Goal: Information Seeking & Learning: Find specific fact

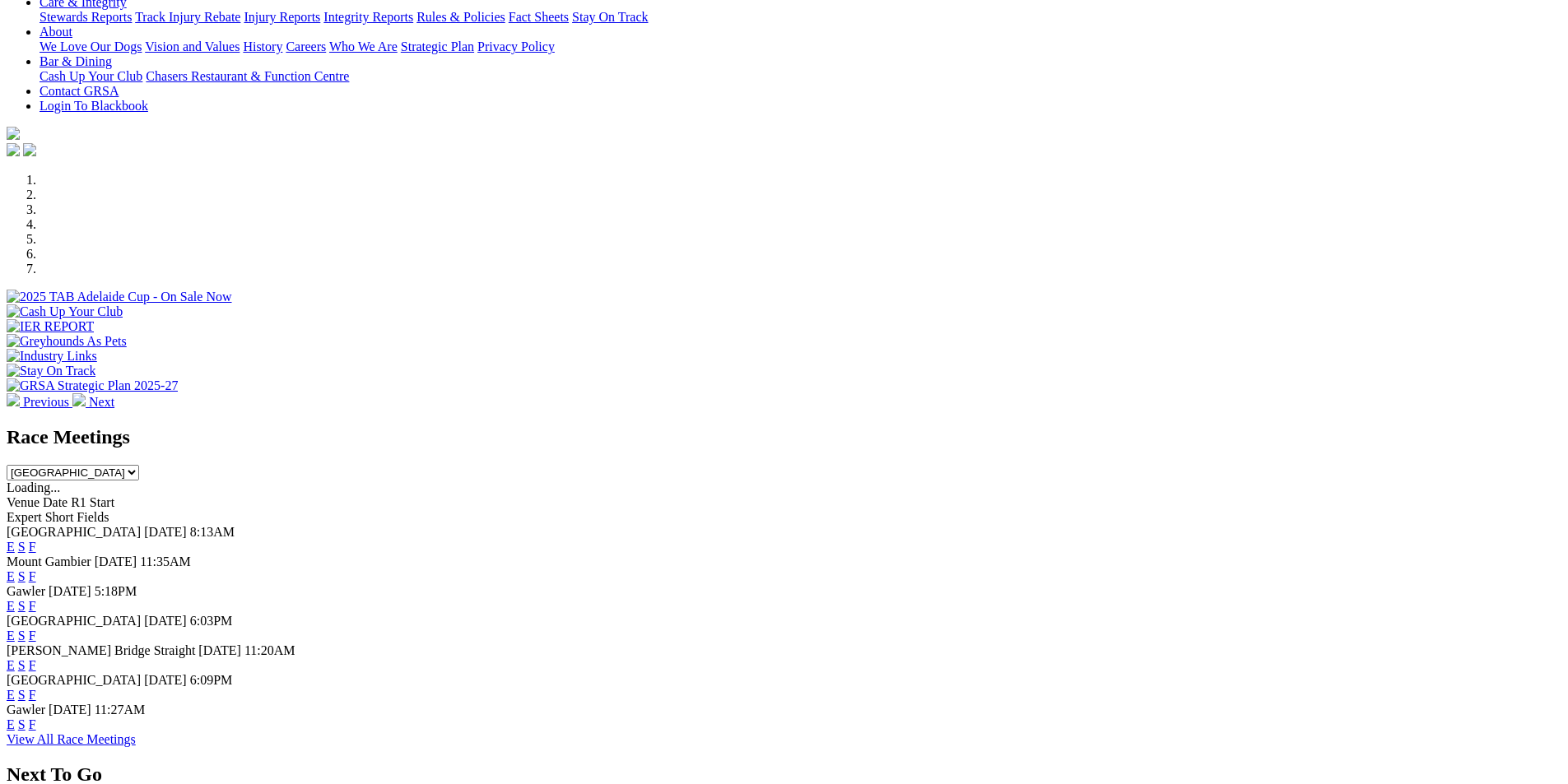
scroll to position [473, 0]
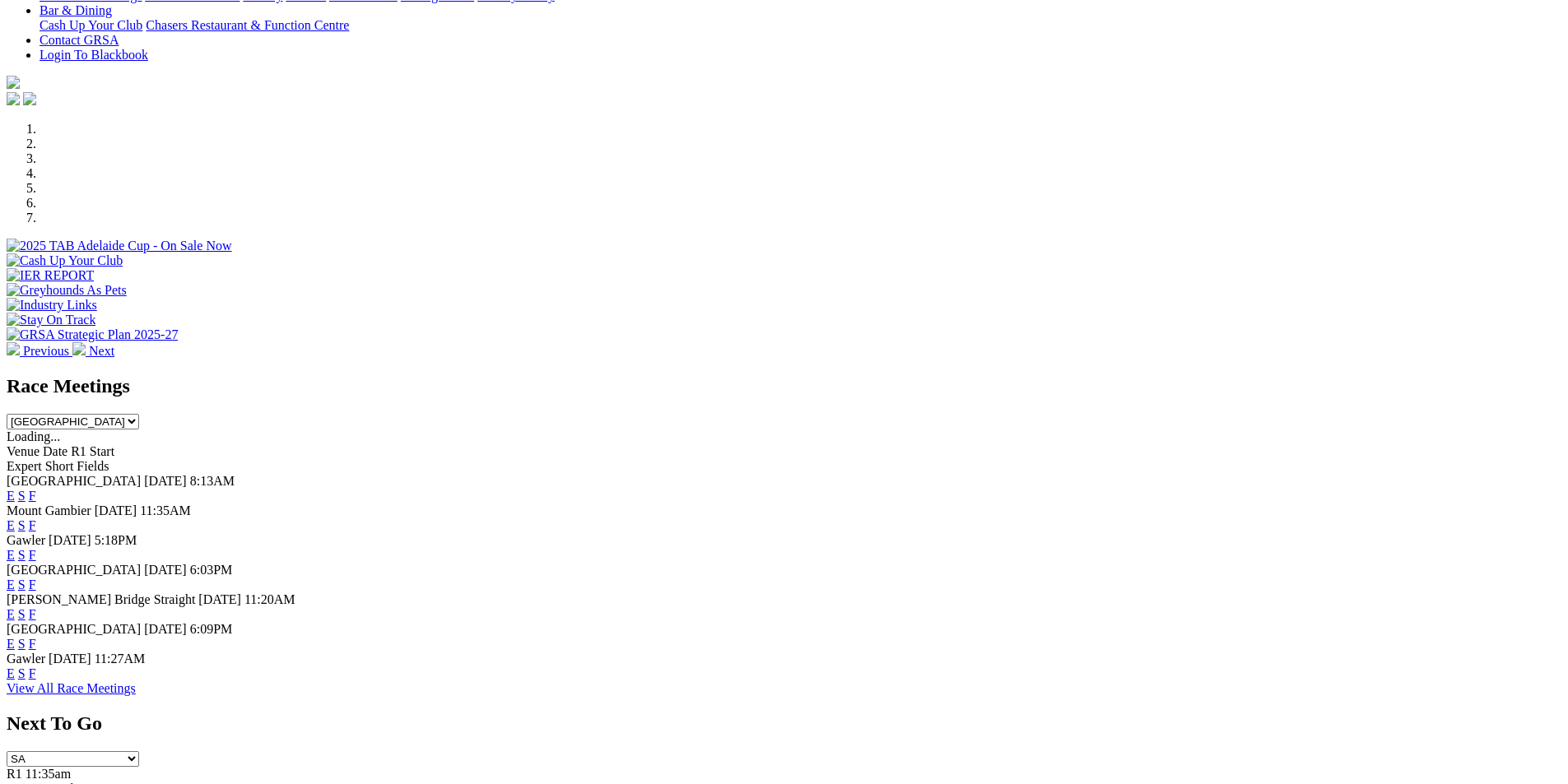
click at [36, 548] on link "F" at bounding box center [33, 555] width 8 height 14
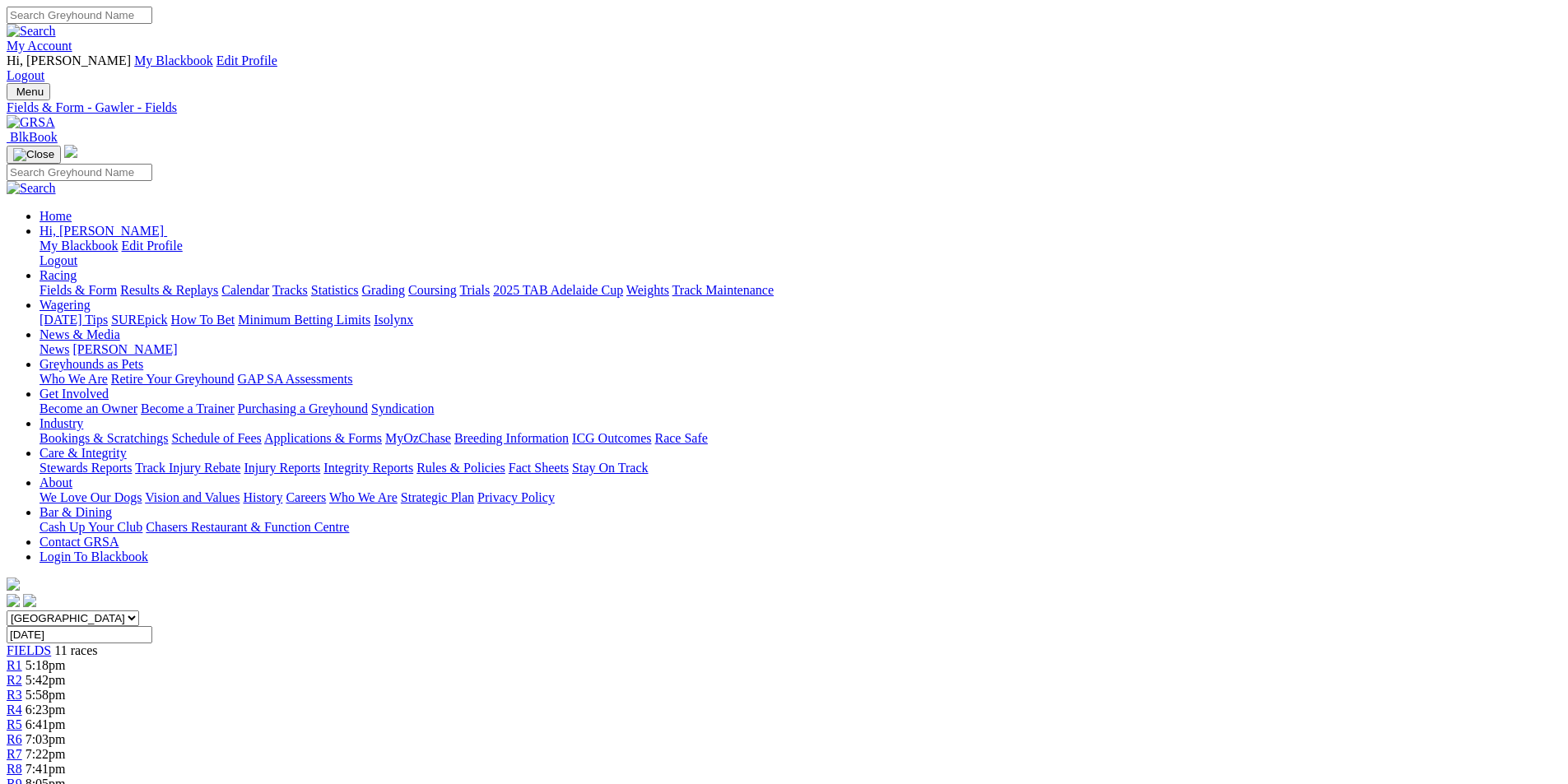
click at [575, 688] on div "R3 5:58pm" at bounding box center [784, 695] width 1555 height 15
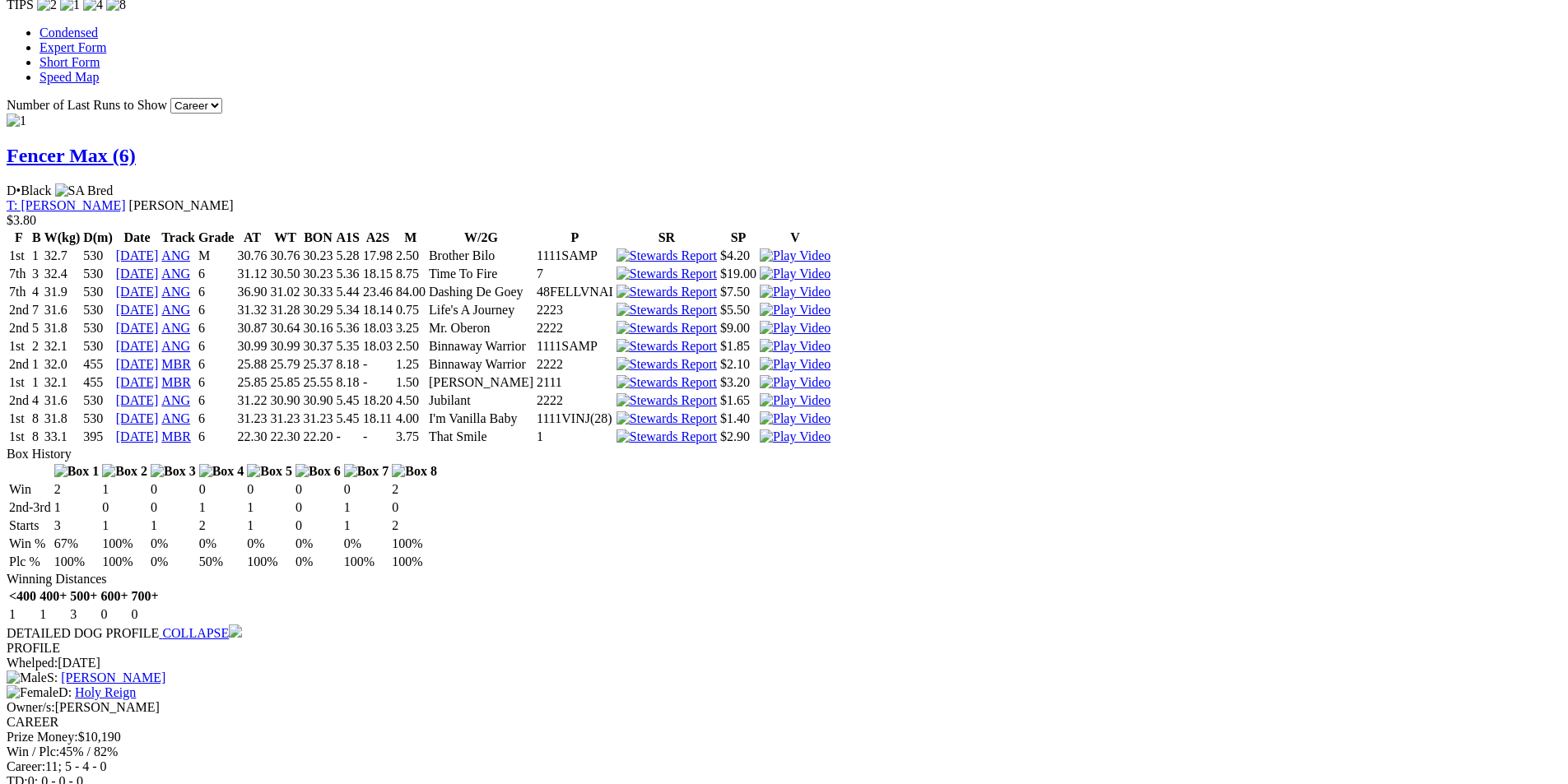
scroll to position [1539, 0]
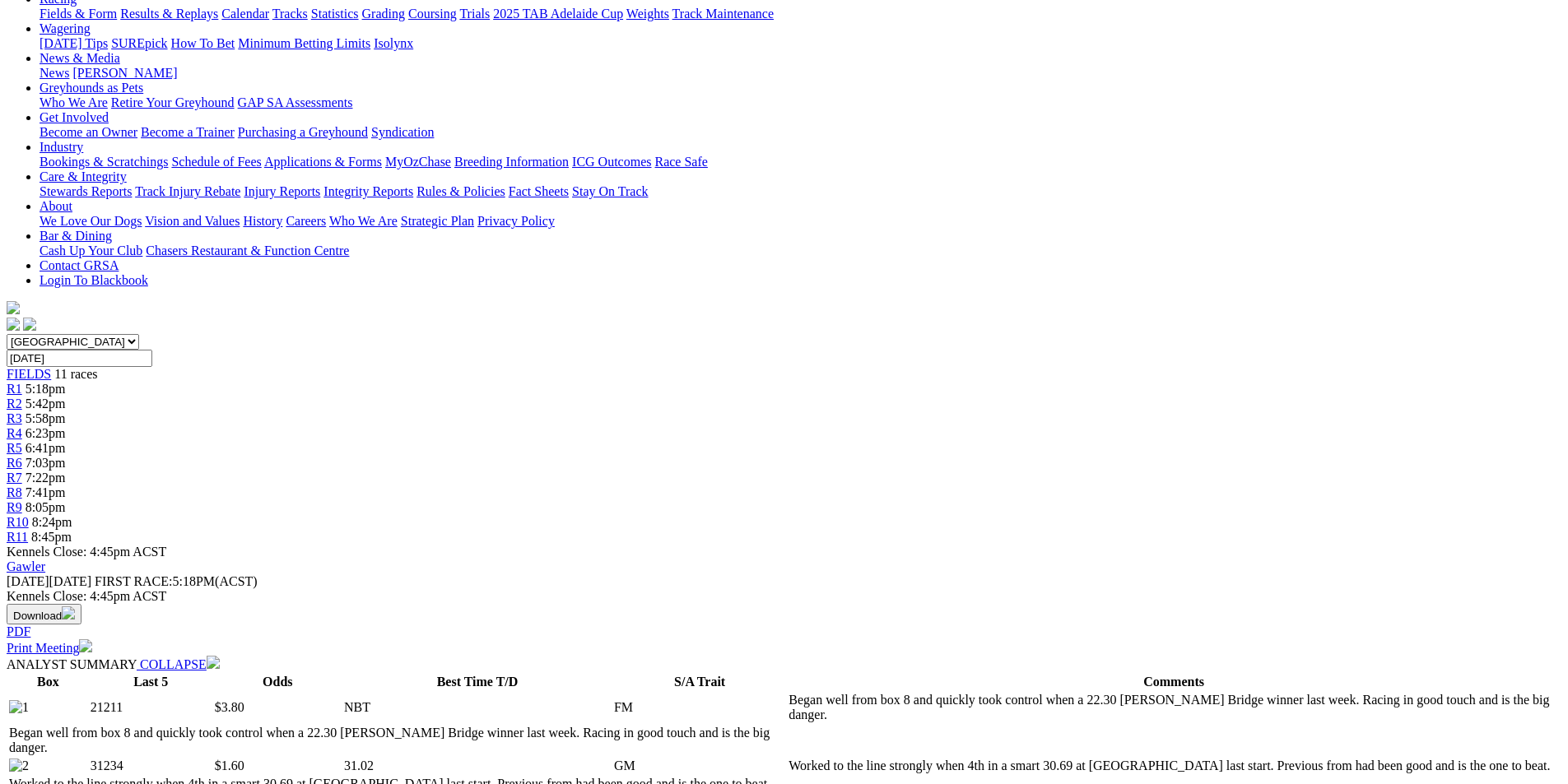
scroll to position [0, 0]
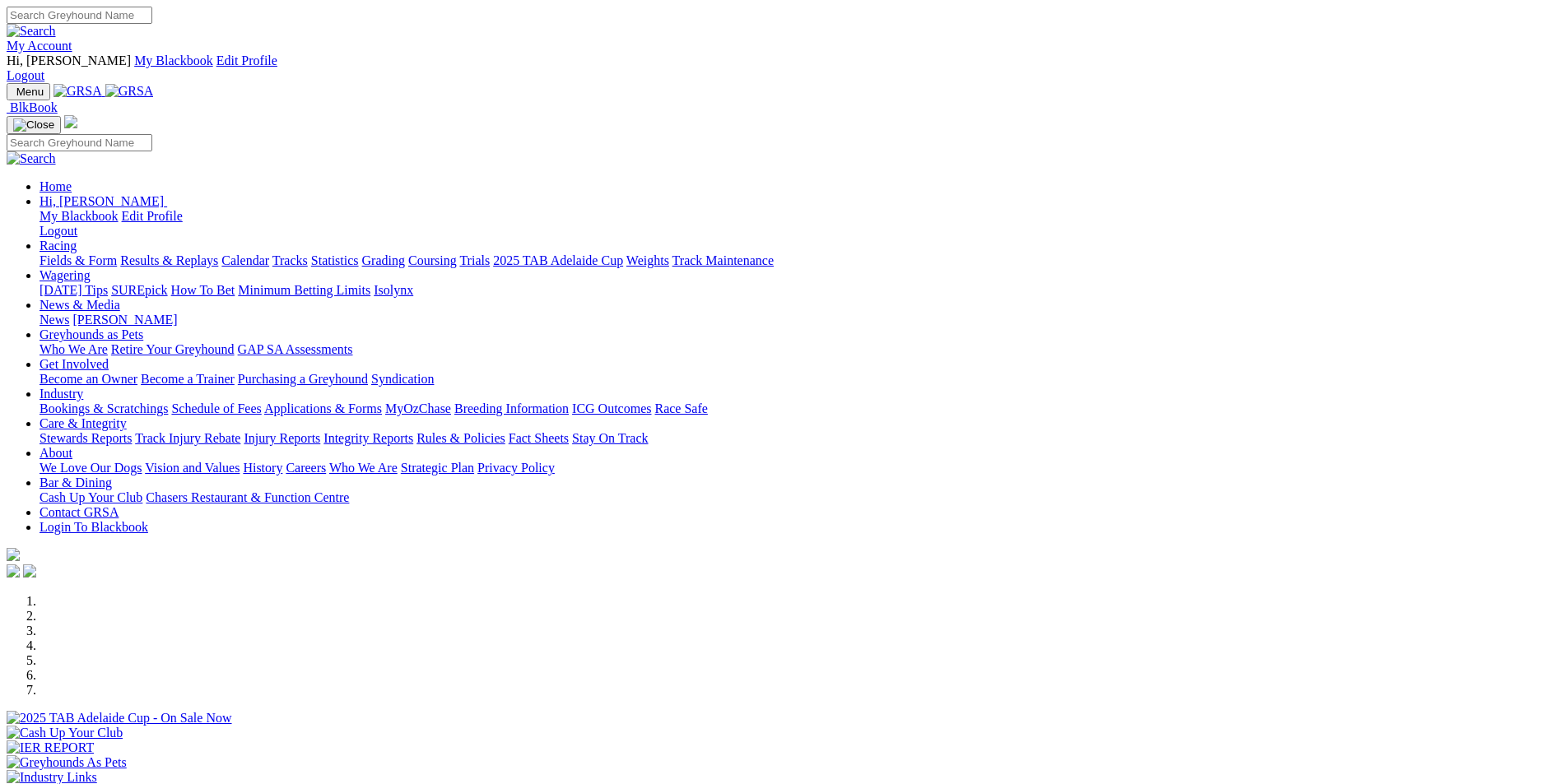
click at [218, 254] on link "Results & Replays" at bounding box center [169, 260] width 98 height 14
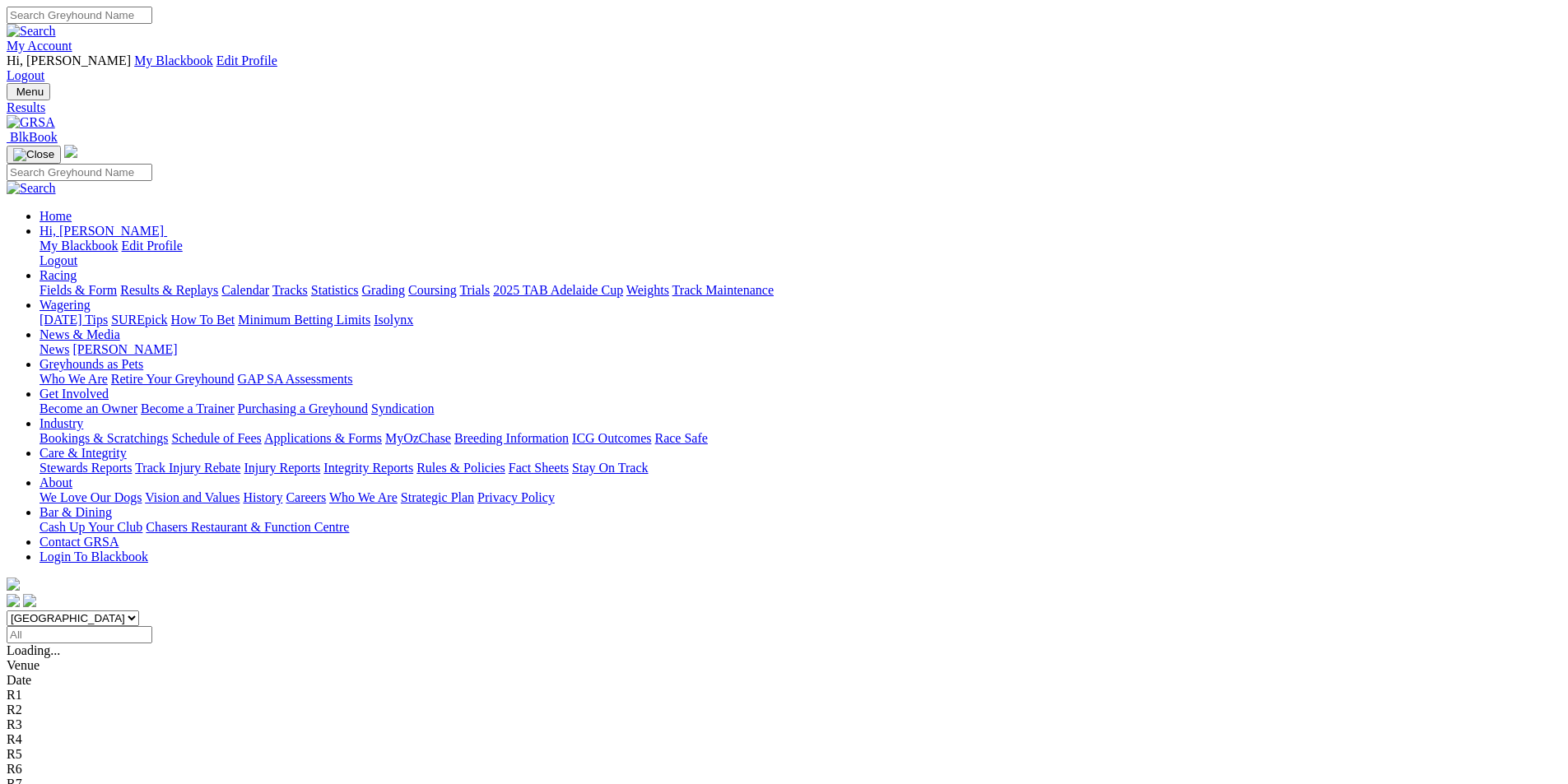
click at [1154, 777] on div "R9 8 7 4 1" at bounding box center [784, 785] width 1555 height 15
click at [61, 762] on span "2 1 5 8" at bounding box center [43, 769] width 36 height 14
click at [61, 747] on span "1 8 2 5" at bounding box center [43, 754] width 36 height 14
click at [61, 732] on span "5 1 2 4" at bounding box center [43, 739] width 36 height 14
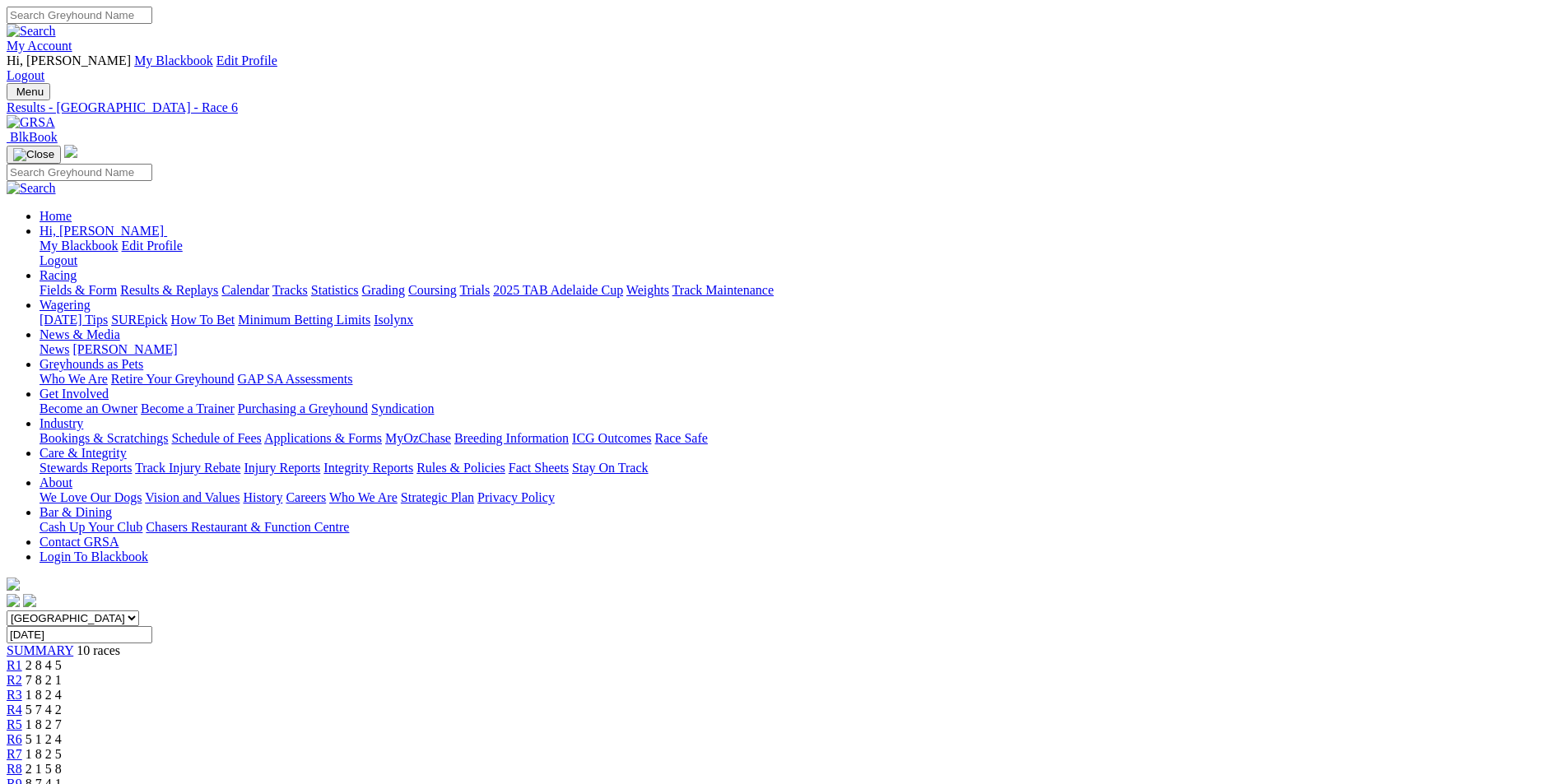
click at [61, 718] on span "1 8 2 7" at bounding box center [43, 725] width 36 height 14
click at [61, 703] on span "5 7 4 2" at bounding box center [43, 709] width 36 height 14
click at [61, 688] on span "1 8 2 4" at bounding box center [43, 694] width 36 height 14
click at [61, 674] on span "7 8 2 1" at bounding box center [43, 680] width 36 height 14
click at [61, 659] on span "2 8 4 5" at bounding box center [43, 665] width 36 height 14
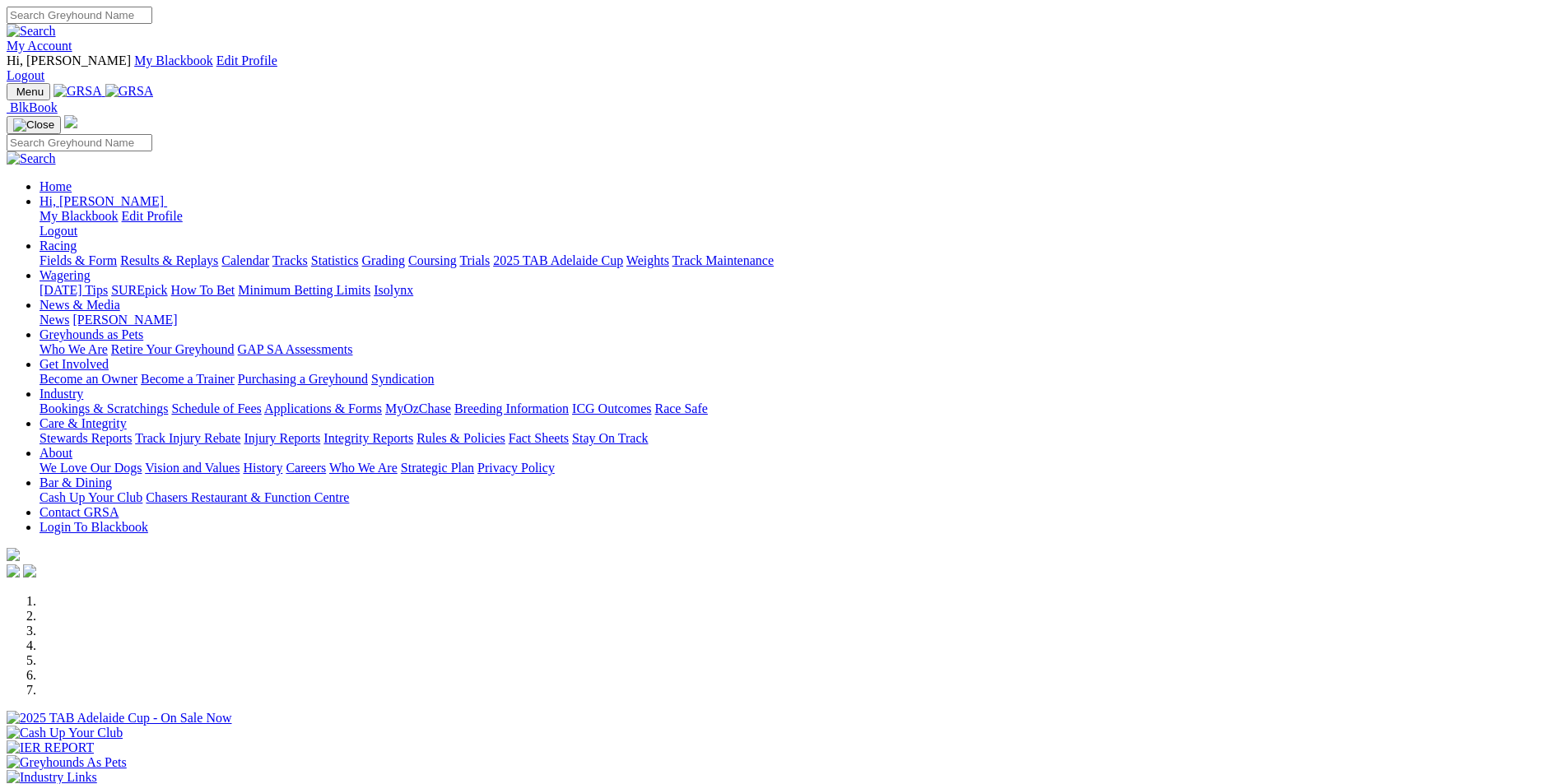
click at [132, 431] on link "Stewards Reports" at bounding box center [86, 438] width 92 height 14
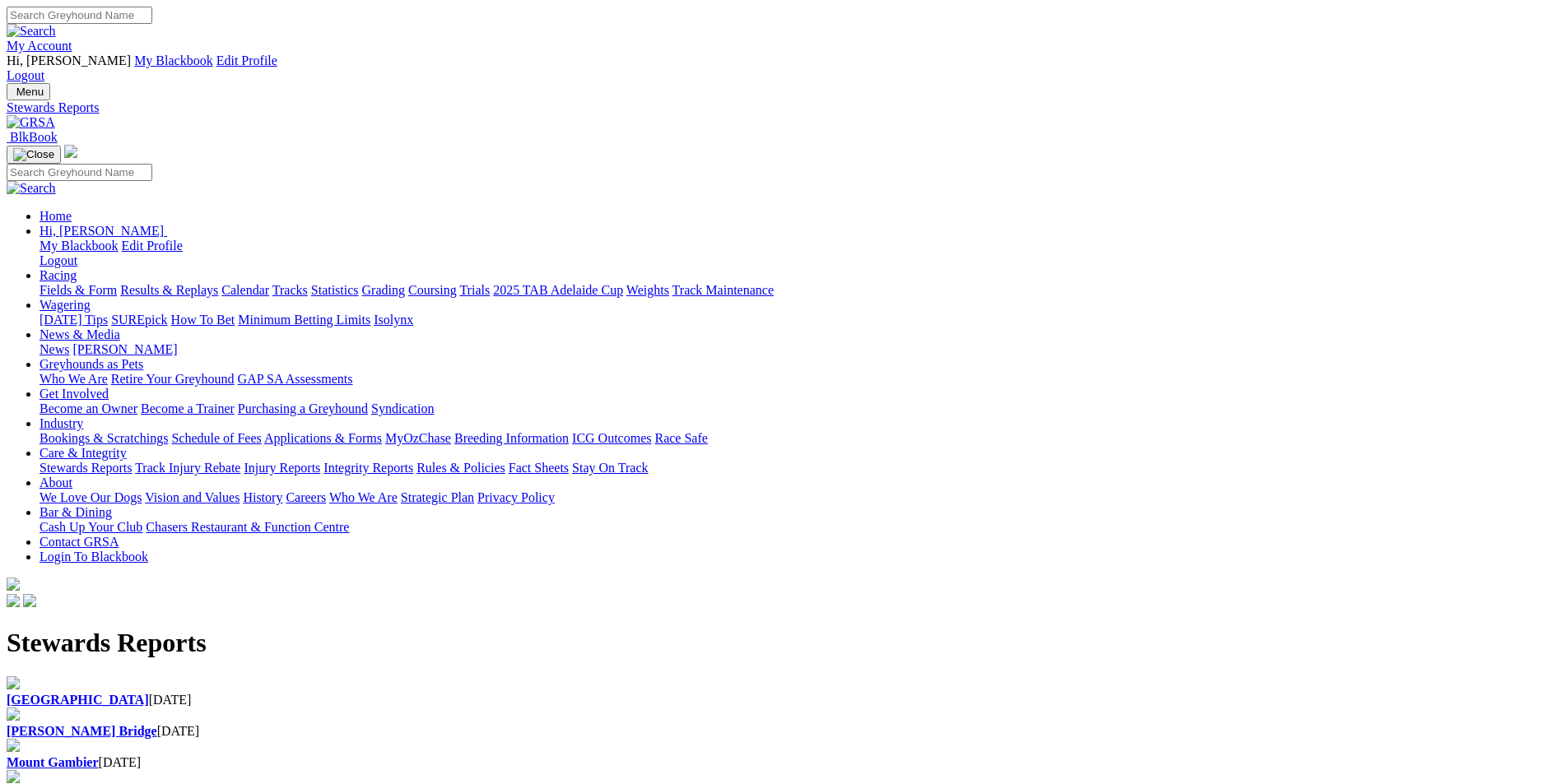
click at [317, 693] on div "Angle Park 30 Aug 2025" at bounding box center [784, 701] width 1555 height 15
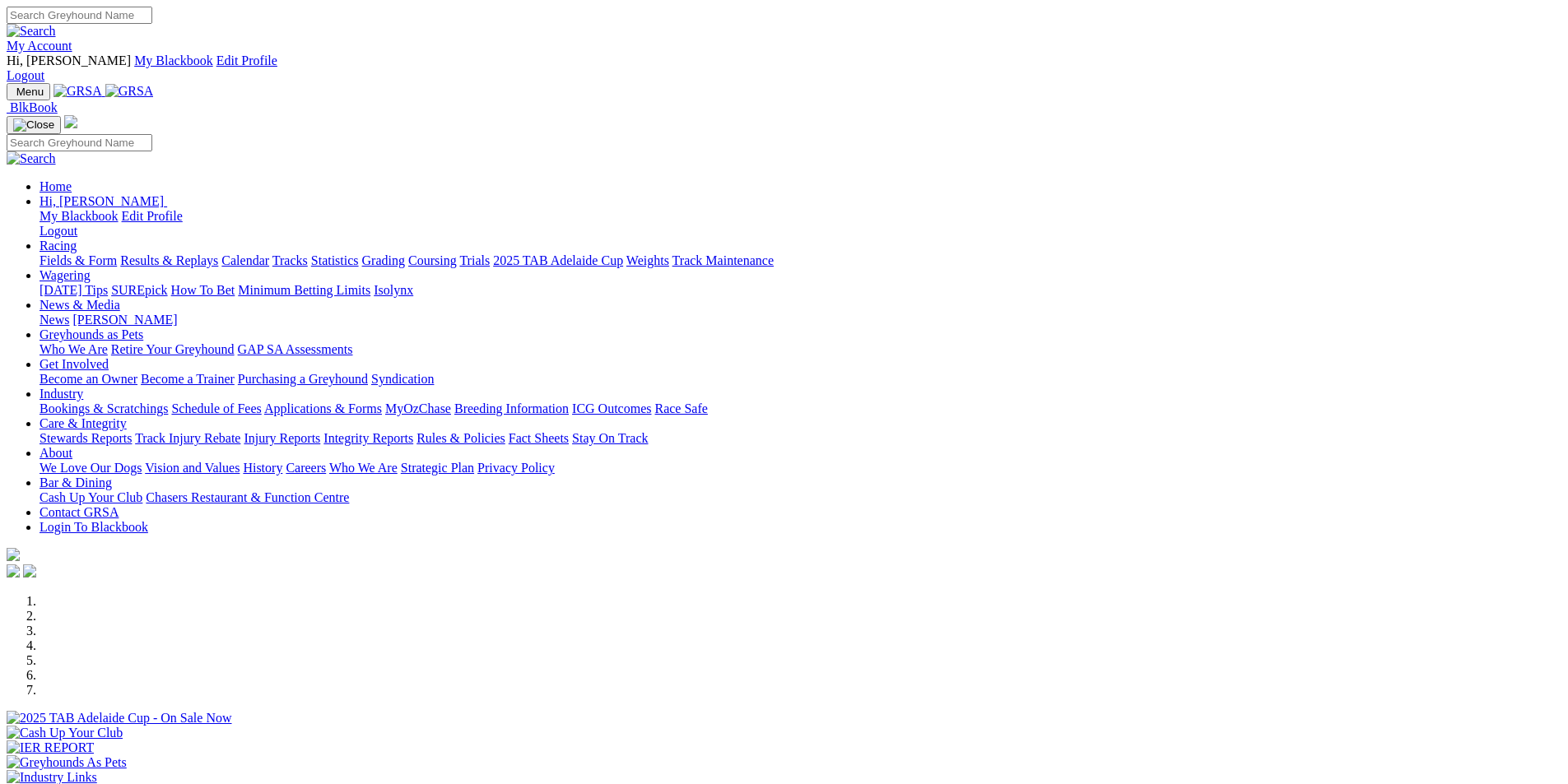
click at [359, 254] on link "Statistics" at bounding box center [335, 260] width 48 height 14
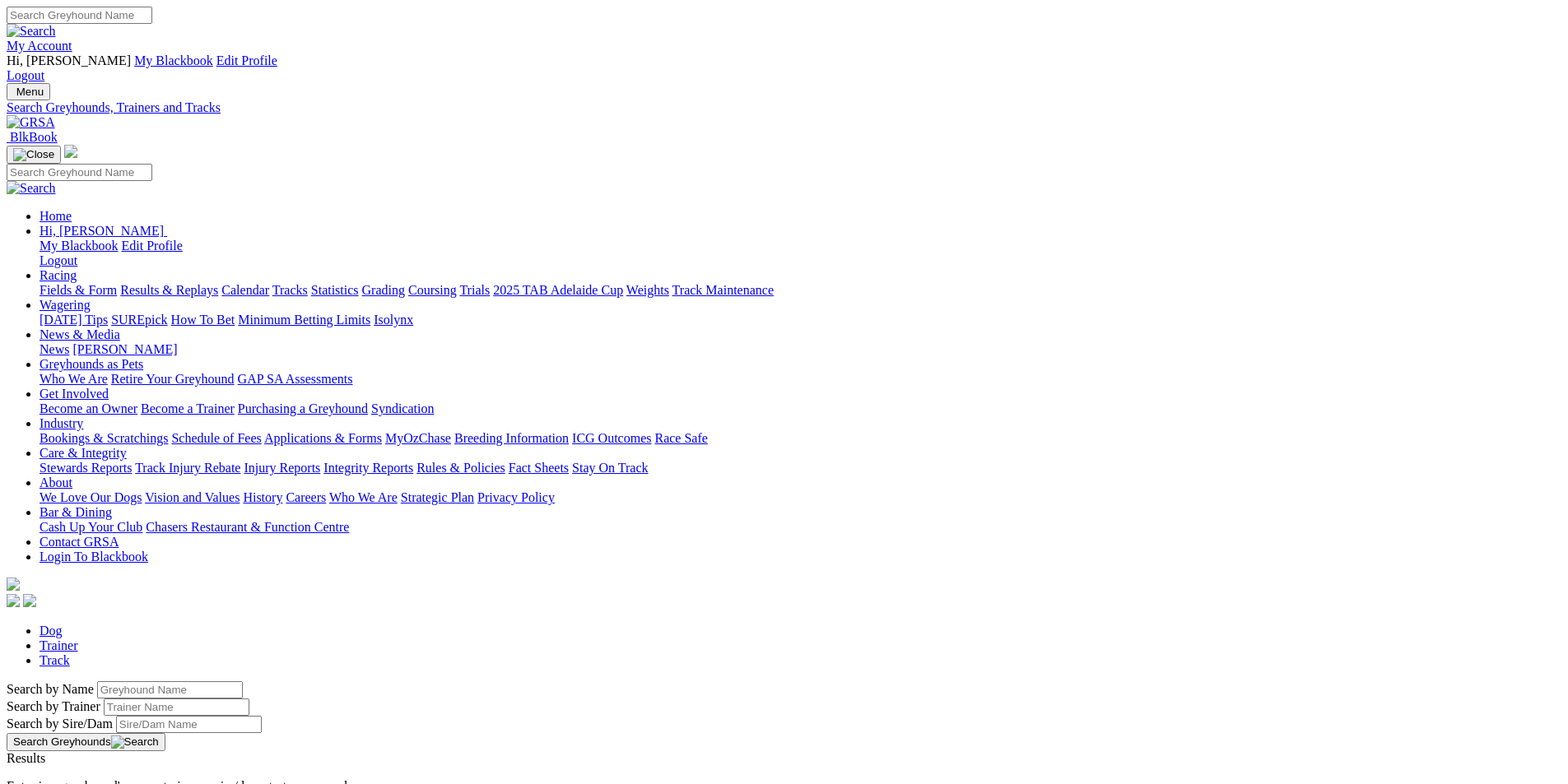
click at [242, 681] on input "Search by Greyhound name" at bounding box center [170, 690] width 145 height 17
type input "settle for less"
click at [165, 733] on button "Search Greyhounds" at bounding box center [86, 742] width 158 height 18
click at [117, 766] on link "SETTLE FOR LESS" at bounding box center [61, 773] width 110 height 14
drag, startPoint x: 349, startPoint y: 277, endPoint x: 262, endPoint y: 275, distance: 87.0
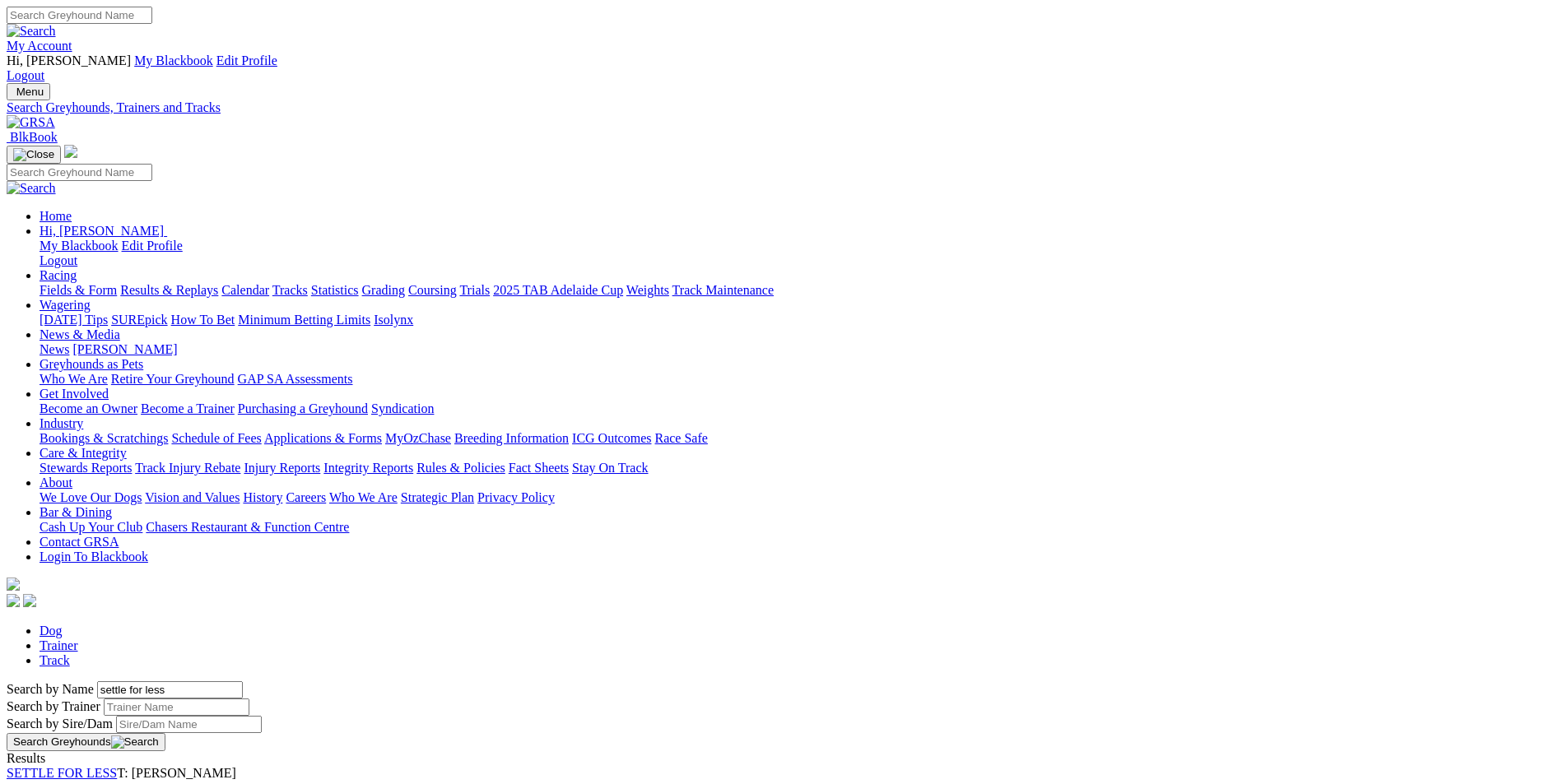
click at [262, 681] on div "Search by Name settle for less Search by Trainer Search by Sire/Dam Search Grey…" at bounding box center [784, 716] width 1555 height 70
type input "all mucked up"
click at [165, 733] on button "Search Greyhounds" at bounding box center [86, 742] width 158 height 18
click at [112, 766] on link "ALL MUCKED UP" at bounding box center [59, 773] width 106 height 14
drag, startPoint x: 347, startPoint y: 278, endPoint x: 259, endPoint y: 275, distance: 88.1
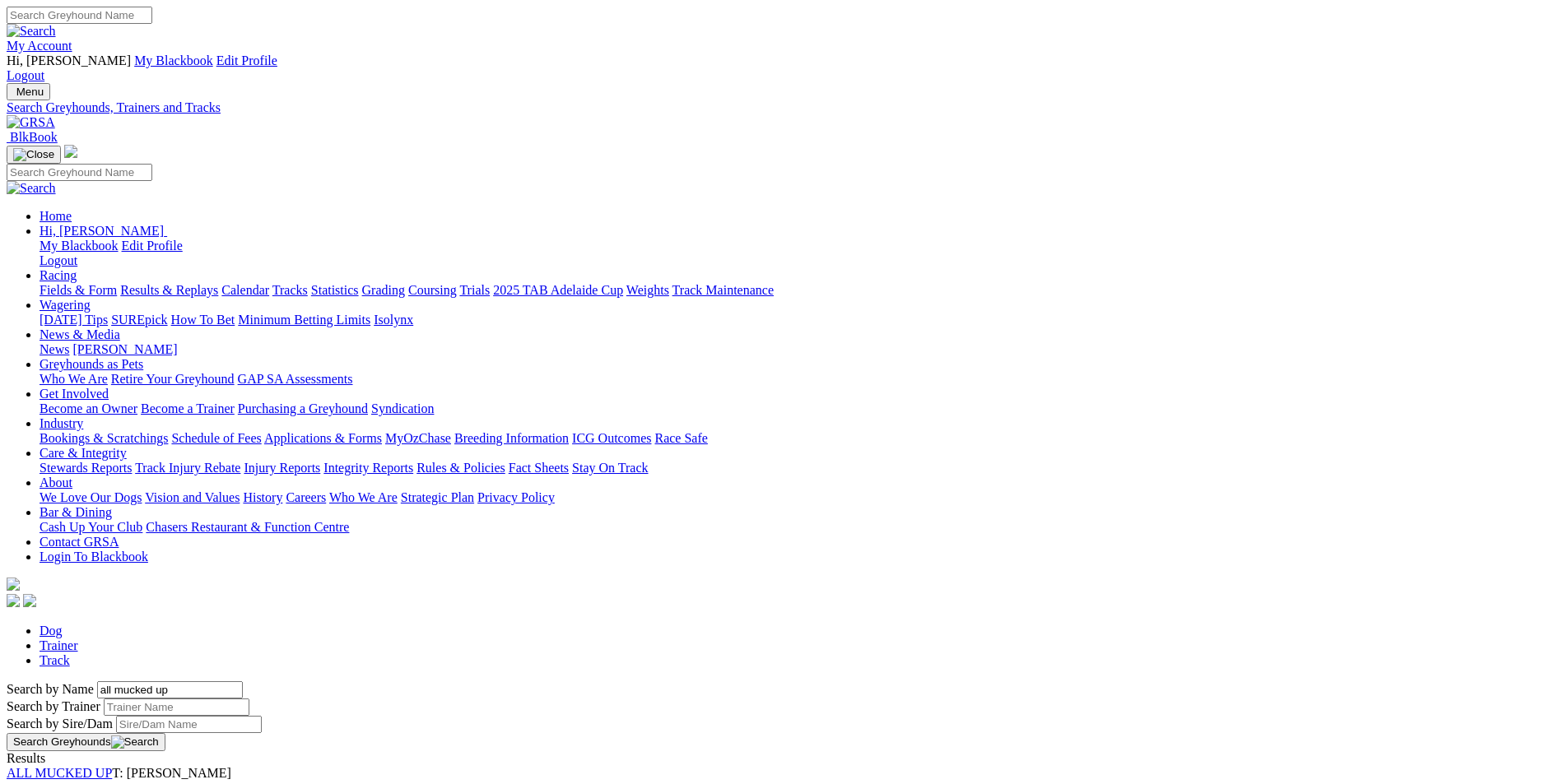
click at [259, 681] on div "Search by Name all mucked up Search by Trainer Search by Sire/Dam Search Greyho…" at bounding box center [784, 716] width 1555 height 70
